Goal: Navigation & Orientation: Find specific page/section

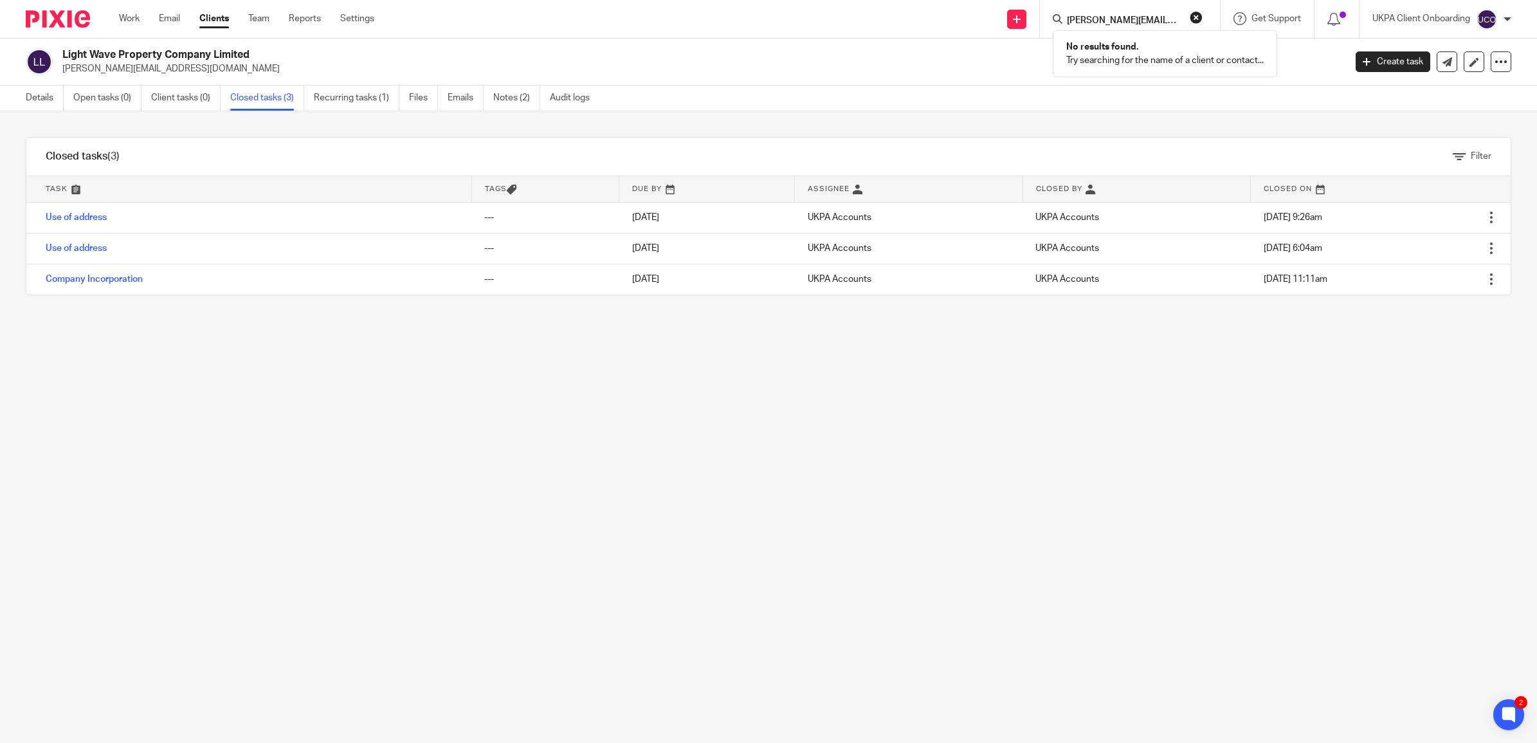
click at [1192, 17] on button "reset" at bounding box center [1196, 17] width 13 height 13
click at [1117, 24] on input "Search" at bounding box center [1124, 21] width 116 height 12
type input "3 oce"
click at [1116, 47] on link at bounding box center [1171, 66] width 217 height 51
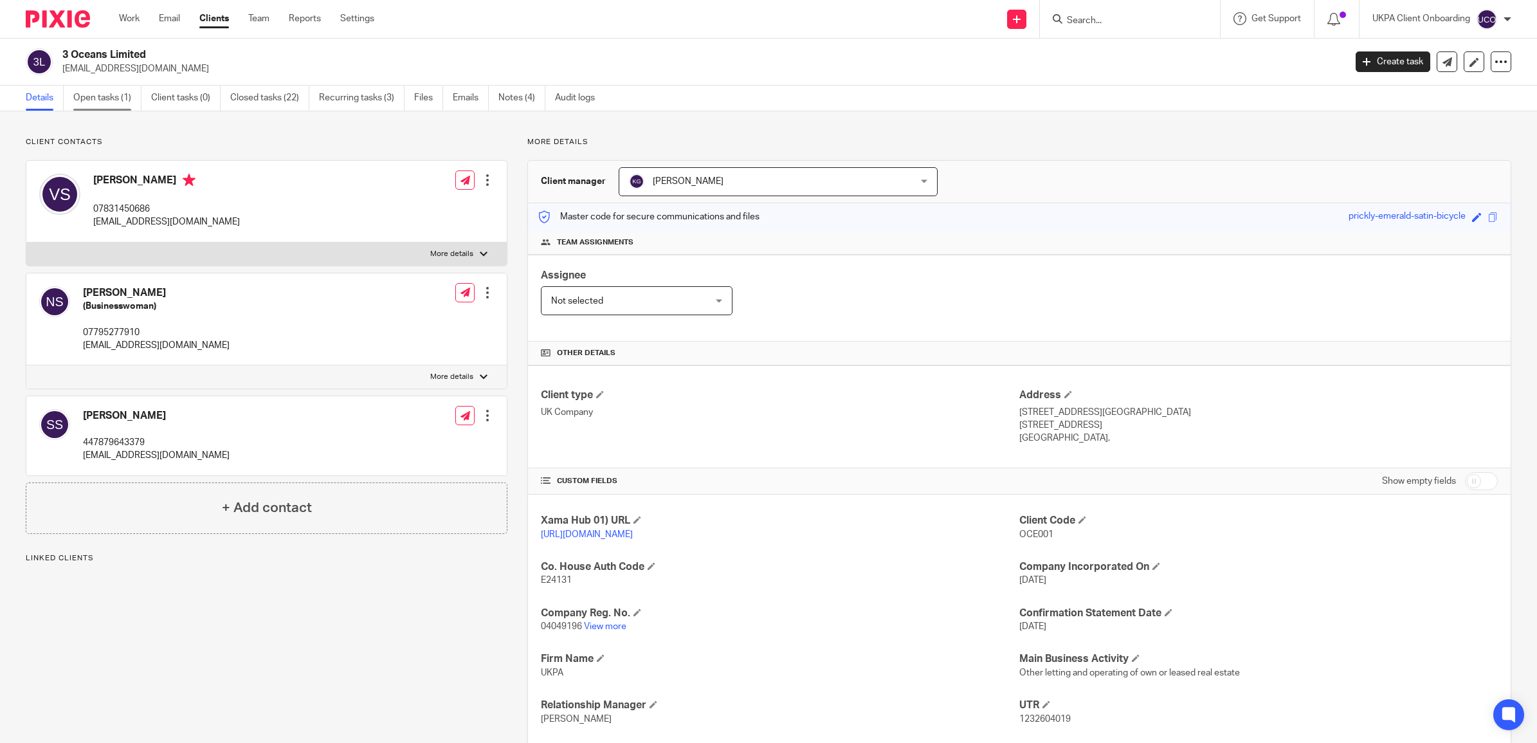
click at [104, 96] on link "Open tasks (1)" at bounding box center [107, 98] width 68 height 25
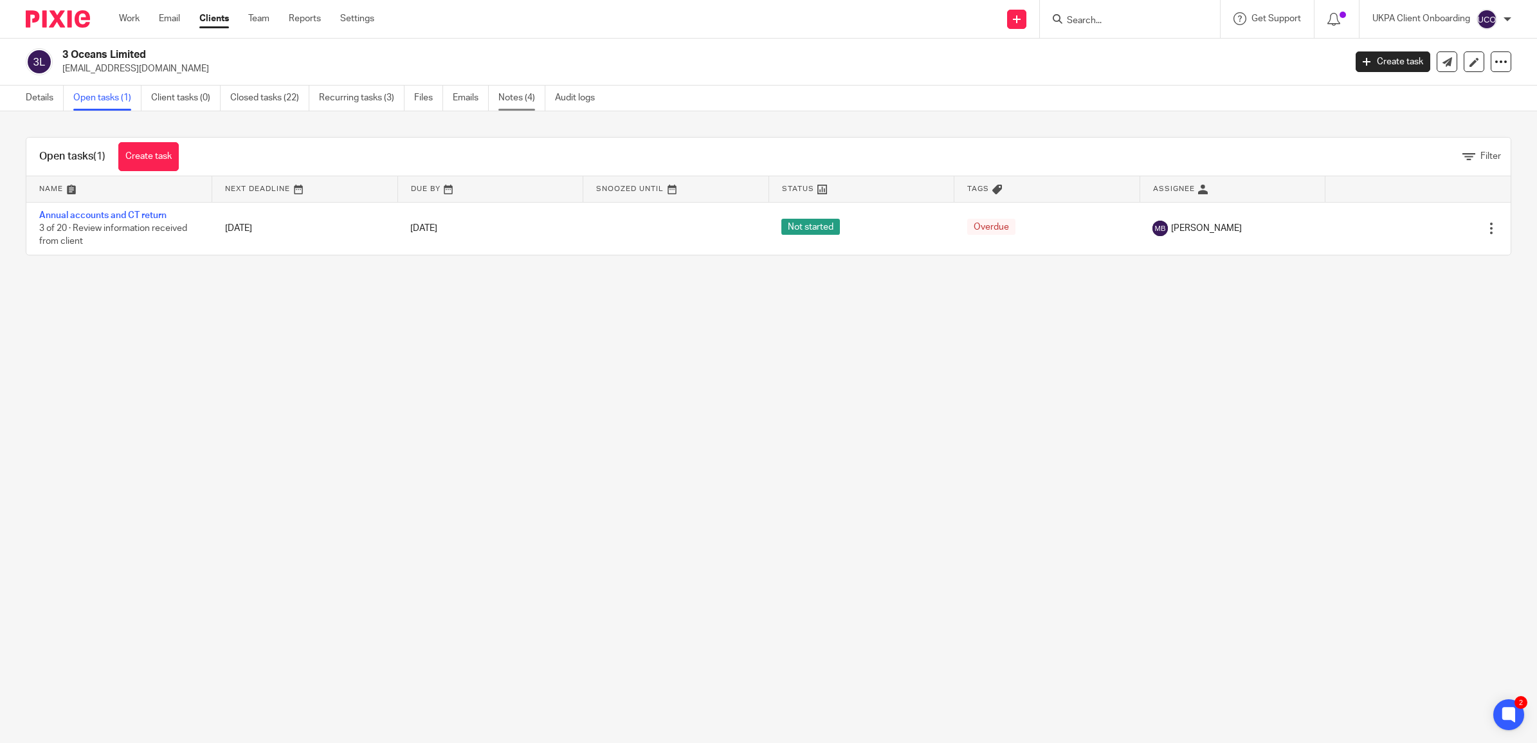
click at [515, 95] on link "Notes (4)" at bounding box center [521, 98] width 47 height 25
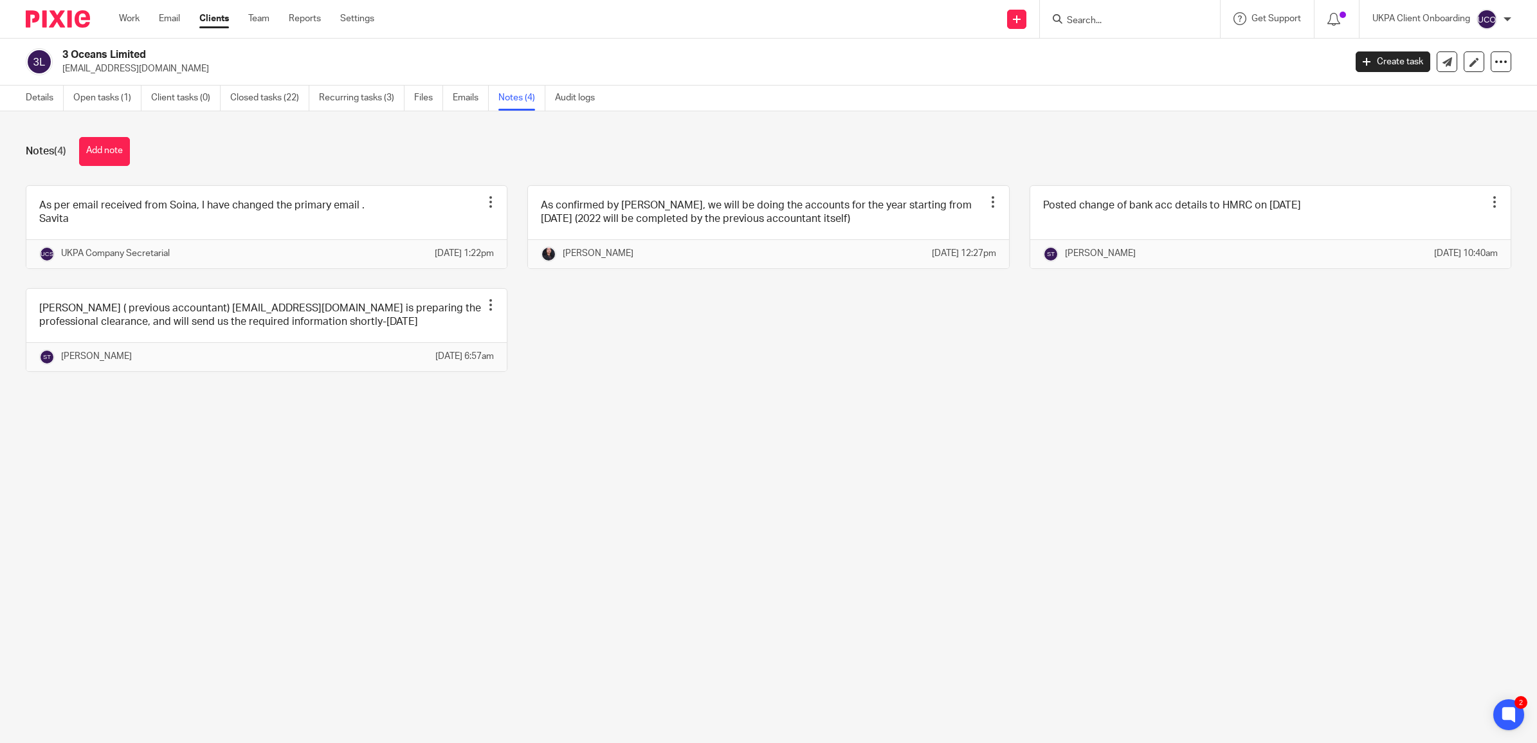
drag, startPoint x: 506, startPoint y: 101, endPoint x: 494, endPoint y: 102, distance: 11.6
click at [506, 101] on link "Notes (4)" at bounding box center [521, 98] width 47 height 25
click at [93, 100] on link "Open tasks (1)" at bounding box center [107, 98] width 68 height 25
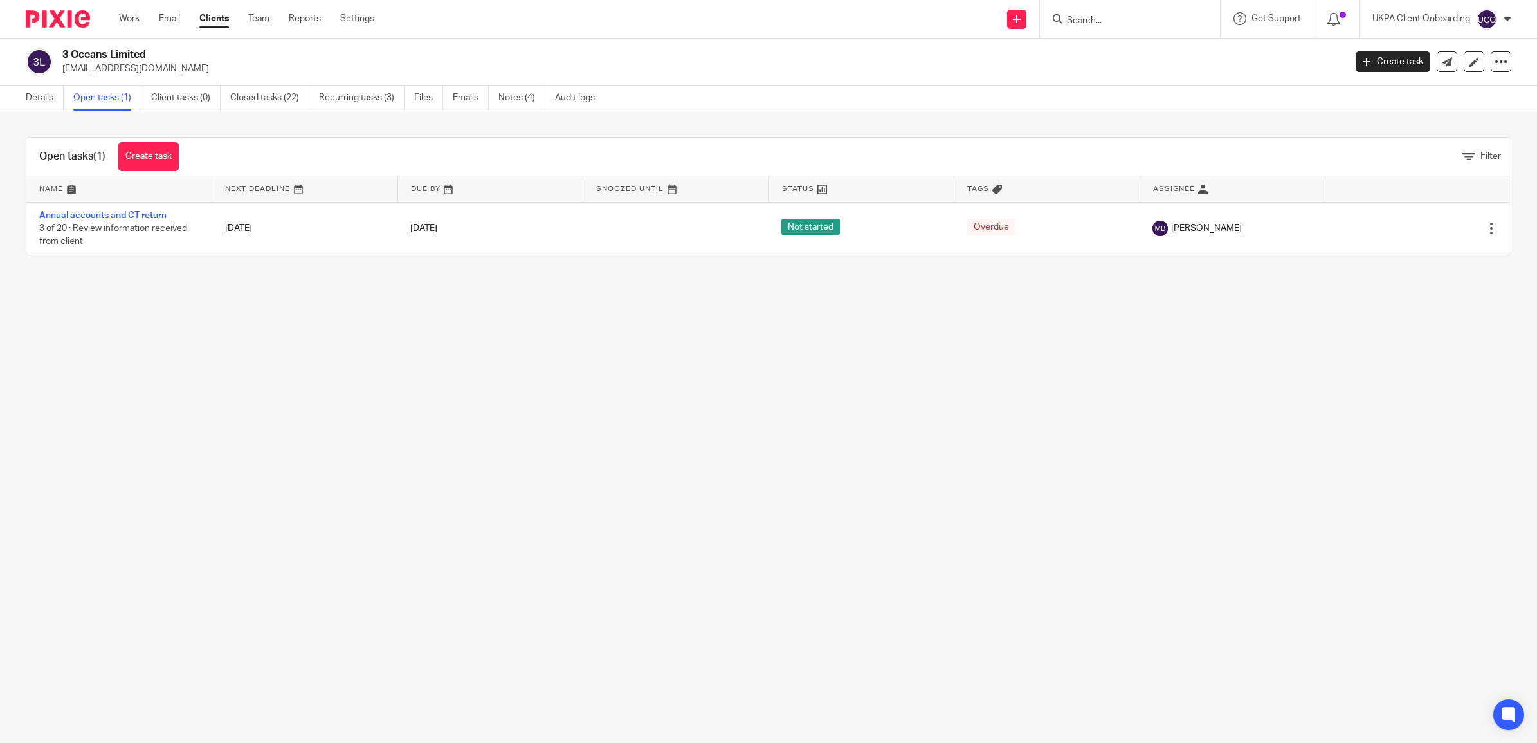
click at [95, 98] on link "Open tasks (1)" at bounding box center [107, 98] width 68 height 25
drag, startPoint x: 23, startPoint y: 216, endPoint x: 142, endPoint y: 277, distance: 133.5
click at [142, 277] on div "Open tasks (1) Create task Filter Name Next Deadline Due By Snoozed Until Statu…" at bounding box center [768, 196] width 1537 height 170
click at [29, 98] on link "Details" at bounding box center [45, 98] width 38 height 25
